Goal: Information Seeking & Learning: Learn about a topic

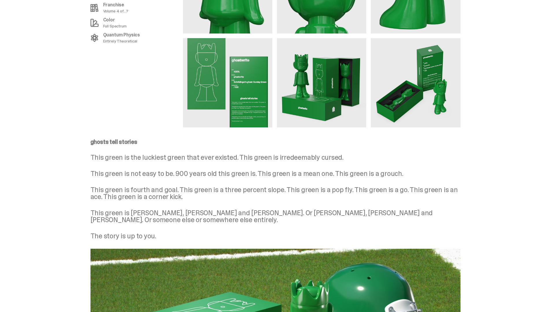
scroll to position [755, 0]
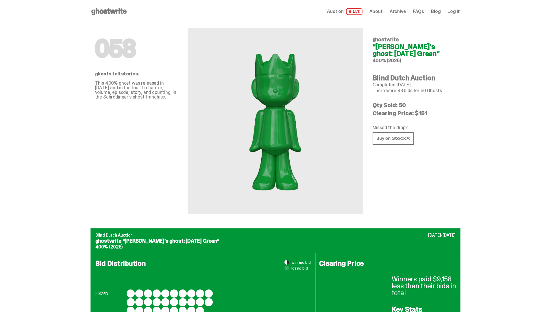
scroll to position [755, 0]
